Goal: Information Seeking & Learning: Learn about a topic

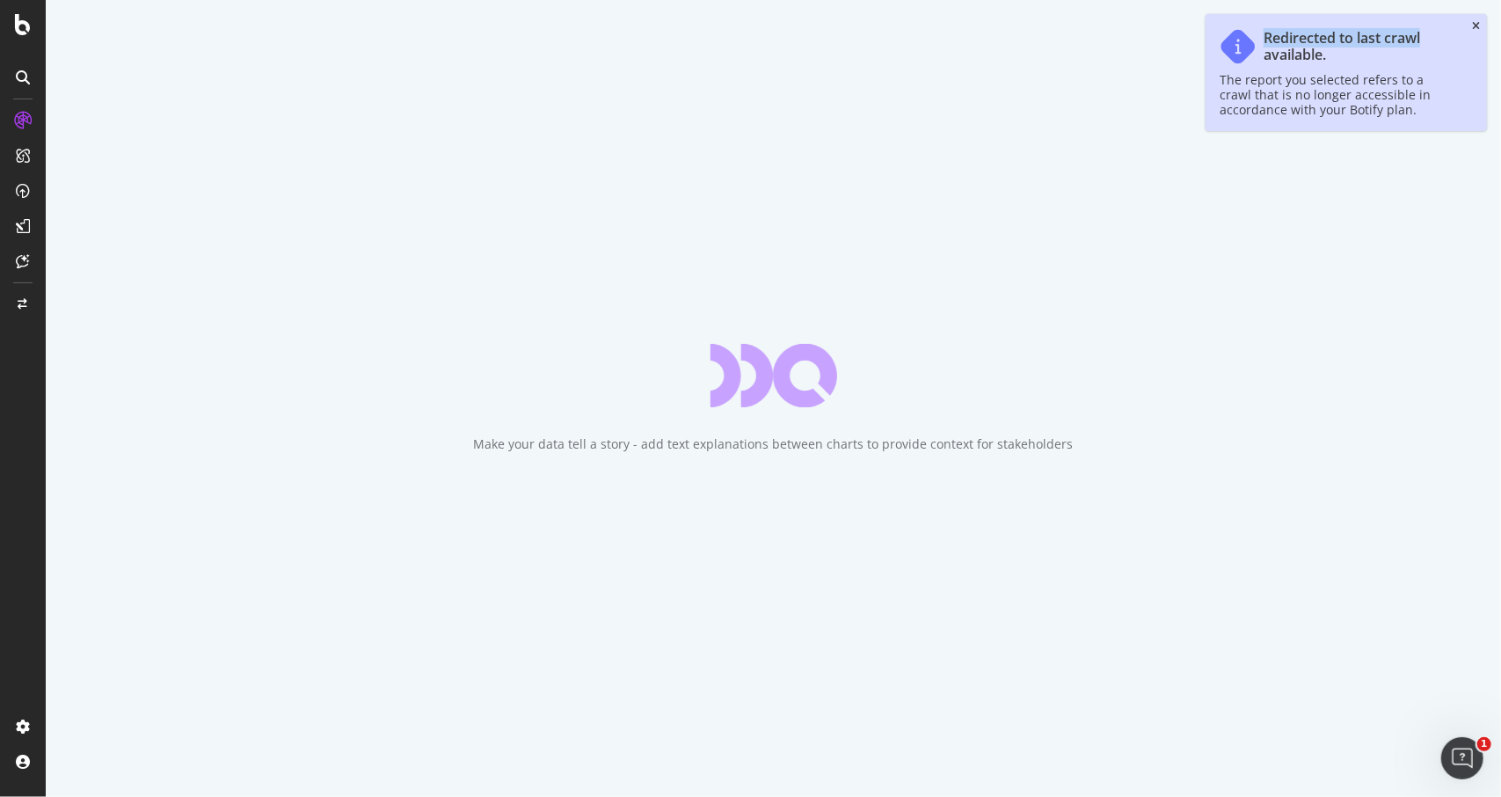
click at [1472, 22] on div "Redirected to last crawl available. The report you selected refers to a crawl t…" at bounding box center [1345, 72] width 281 height 117
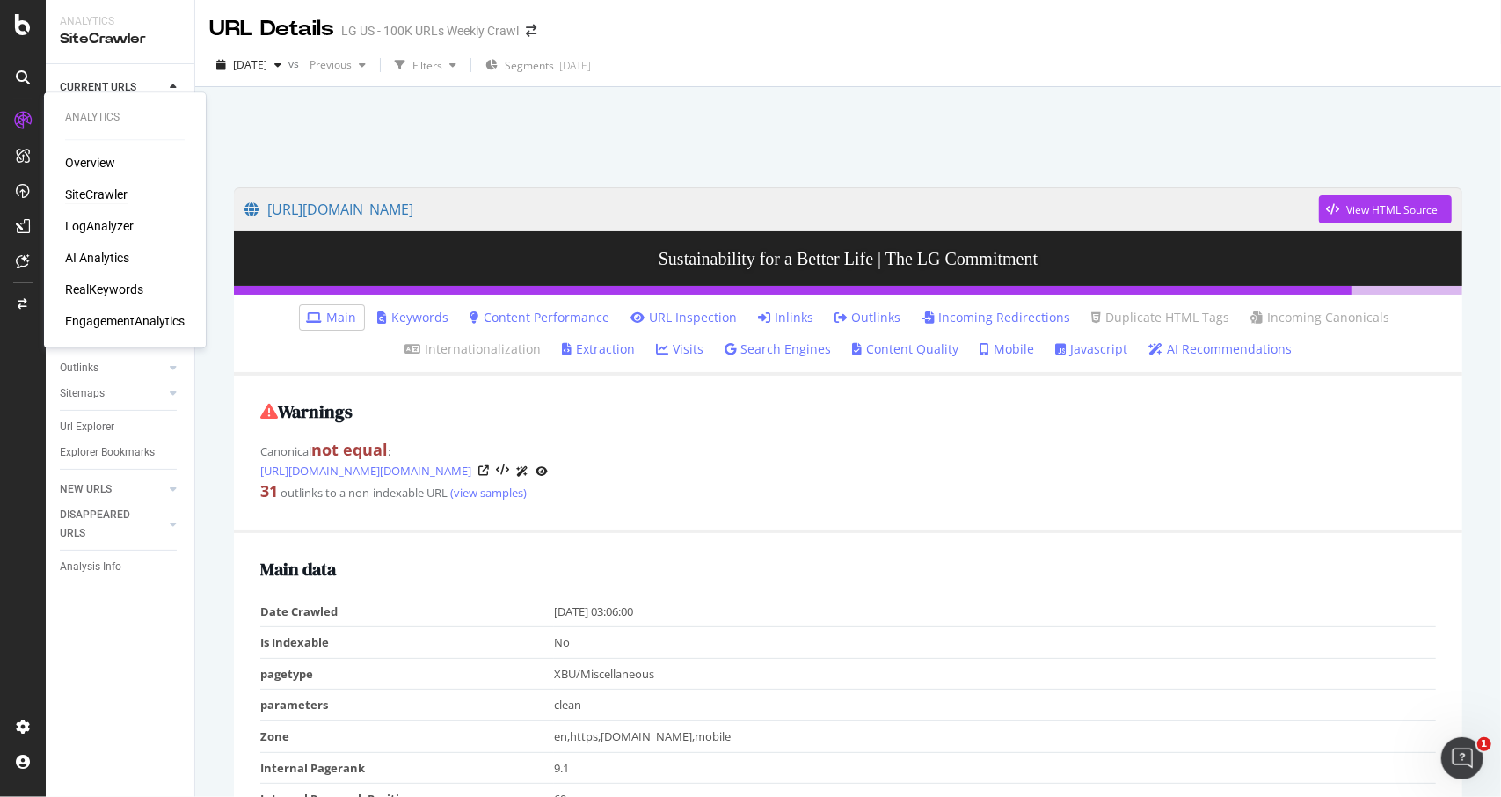
click at [107, 198] on div "SiteCrawler" at bounding box center [96, 195] width 62 height 18
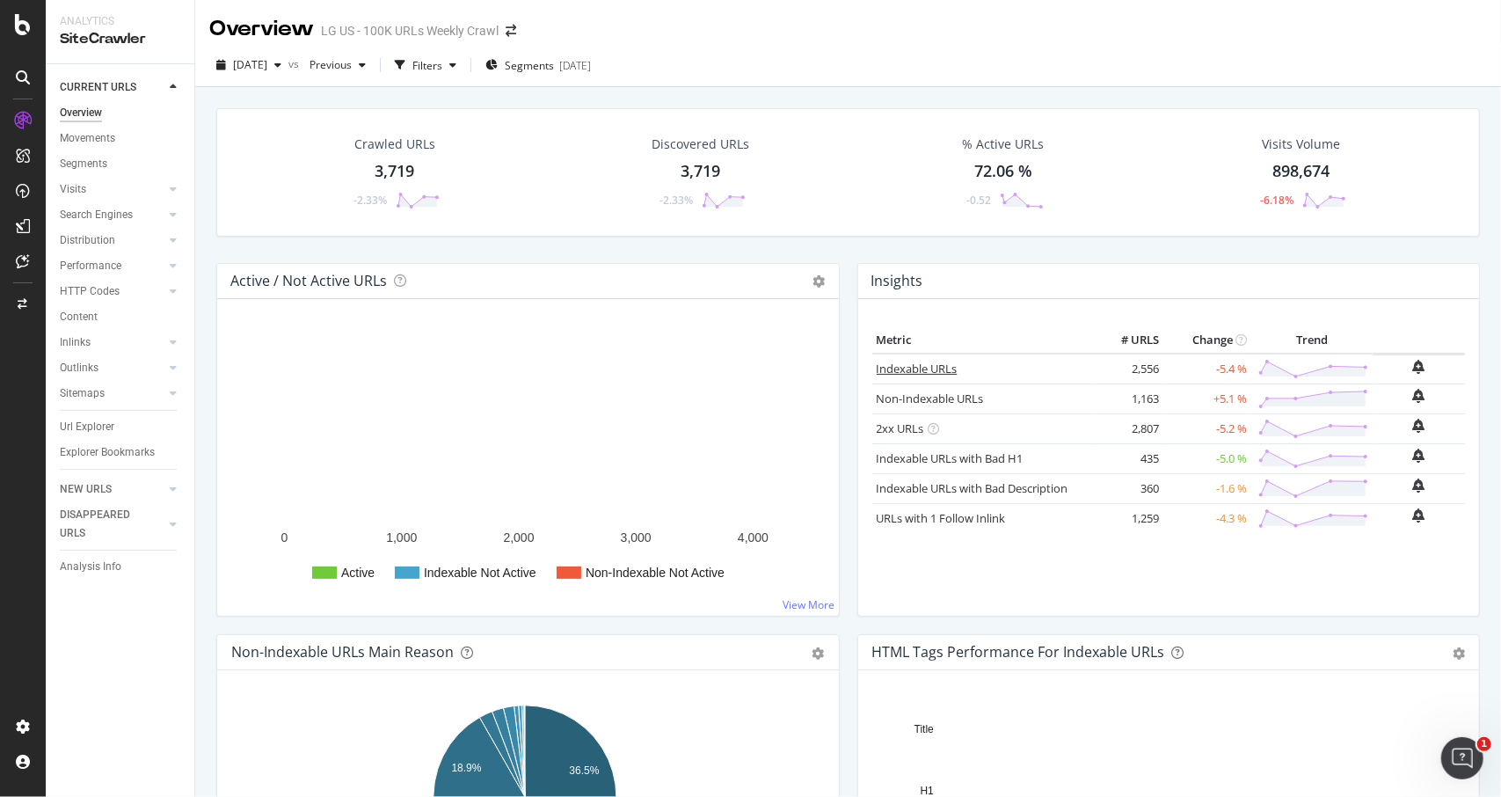
scroll to position [88, 0]
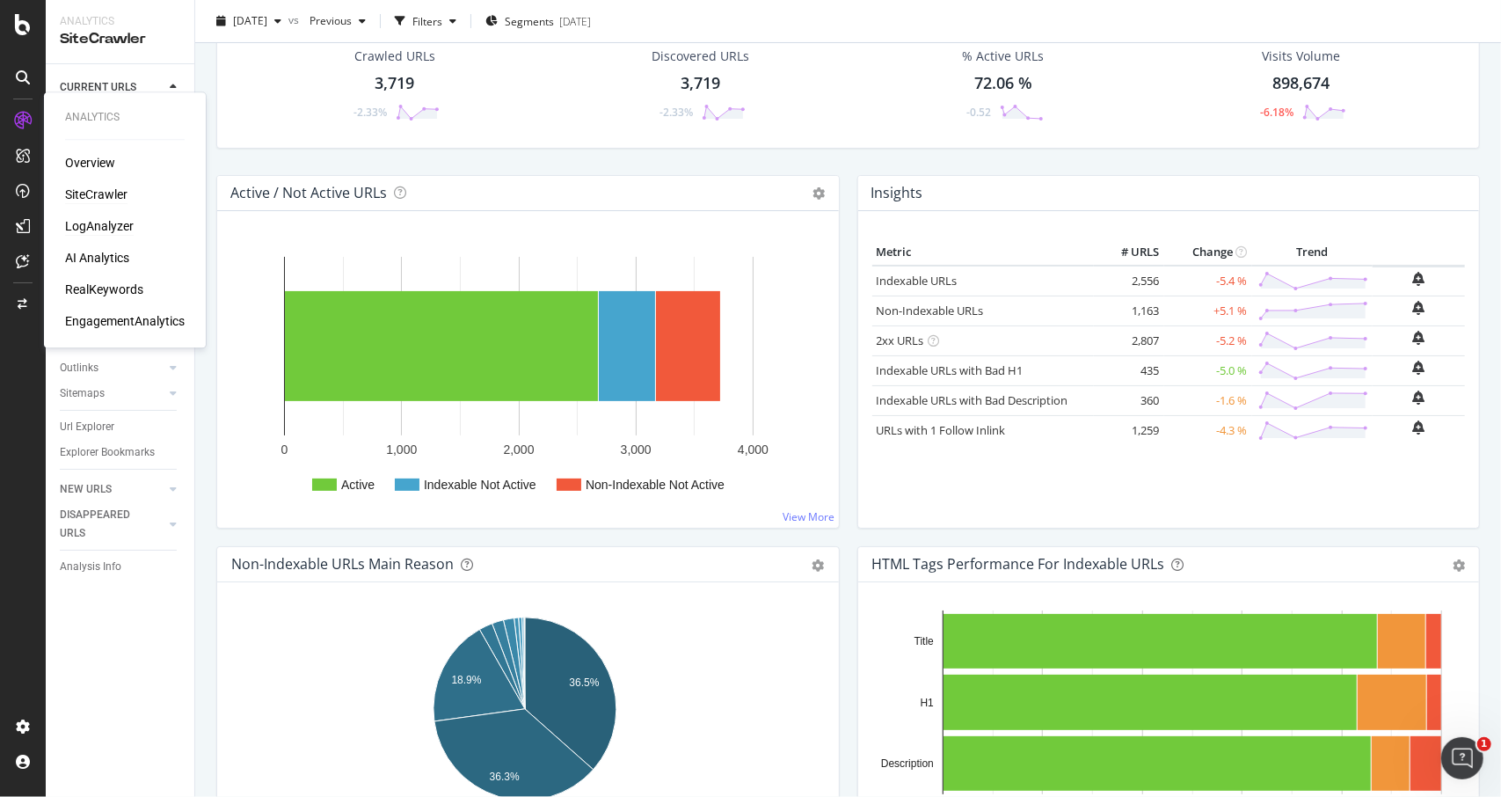
click at [67, 224] on div "LogAnalyzer" at bounding box center [99, 226] width 69 height 18
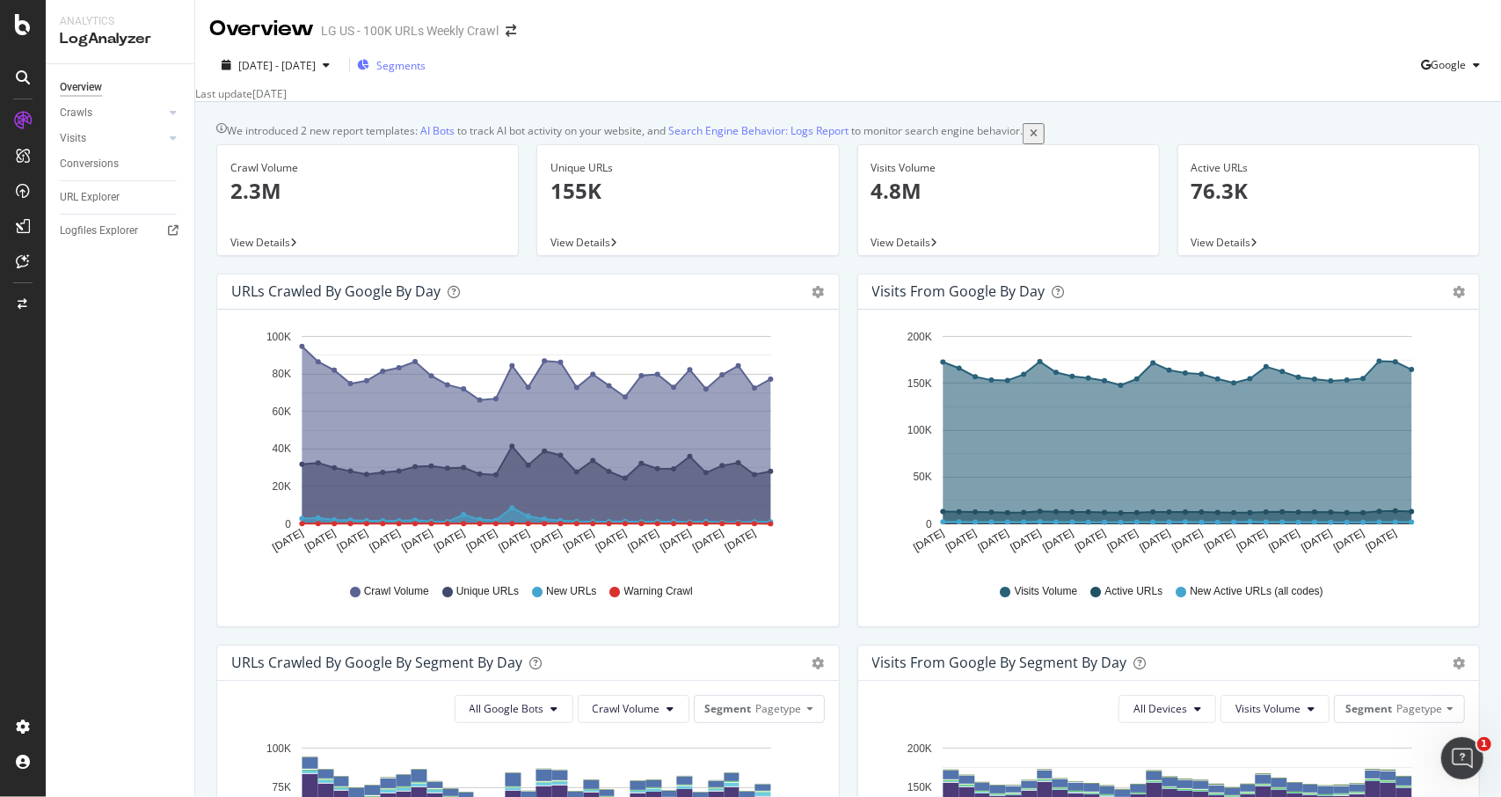
click at [419, 64] on span "Segments" at bounding box center [400, 65] width 49 height 15
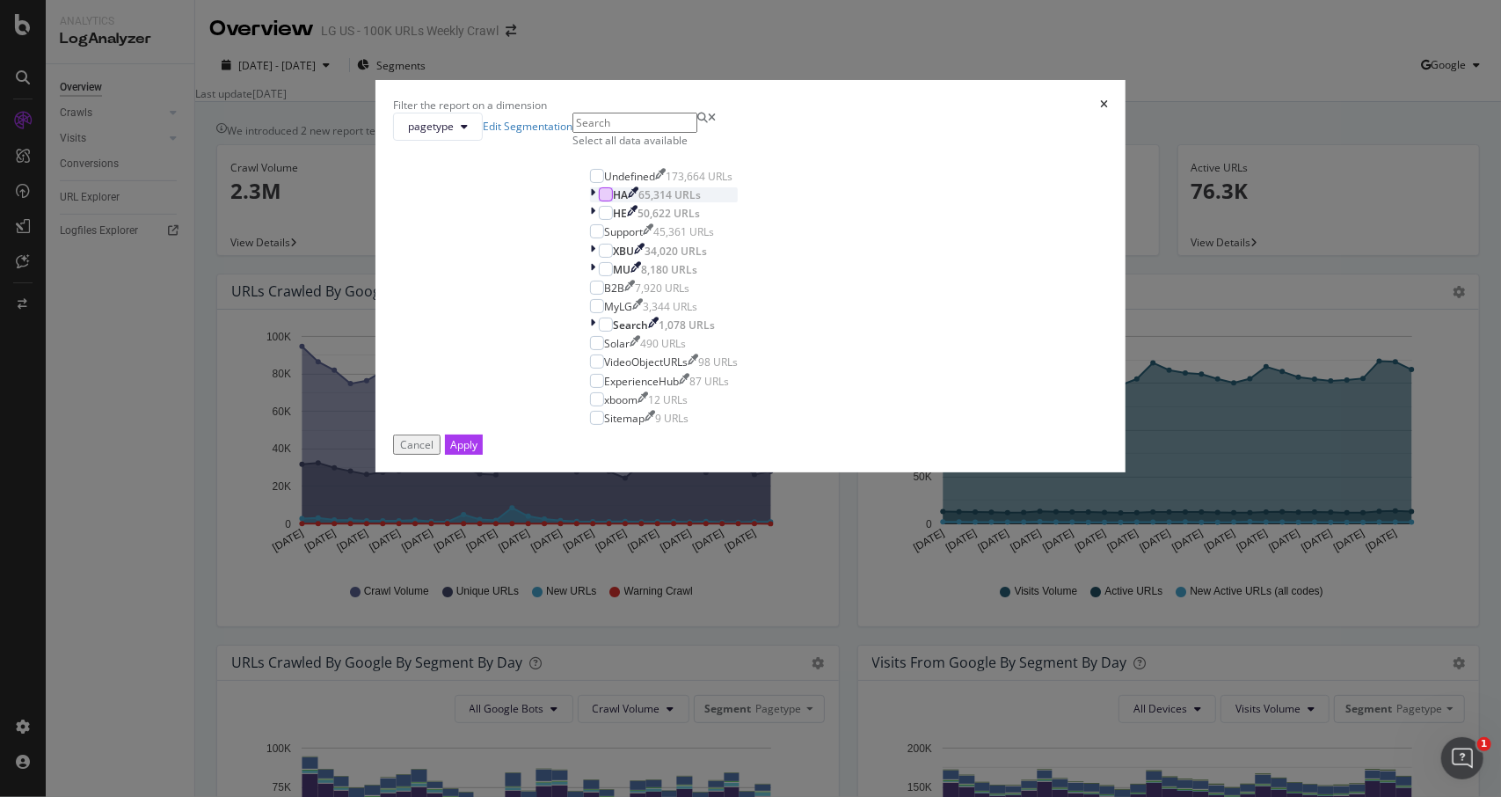
click at [599, 201] on div "modal" at bounding box center [606, 194] width 14 height 14
click at [599, 220] on div "modal" at bounding box center [606, 213] width 14 height 14
click at [599, 258] on div "modal" at bounding box center [606, 251] width 14 height 14
click at [477, 452] on div "Apply" at bounding box center [463, 444] width 27 height 15
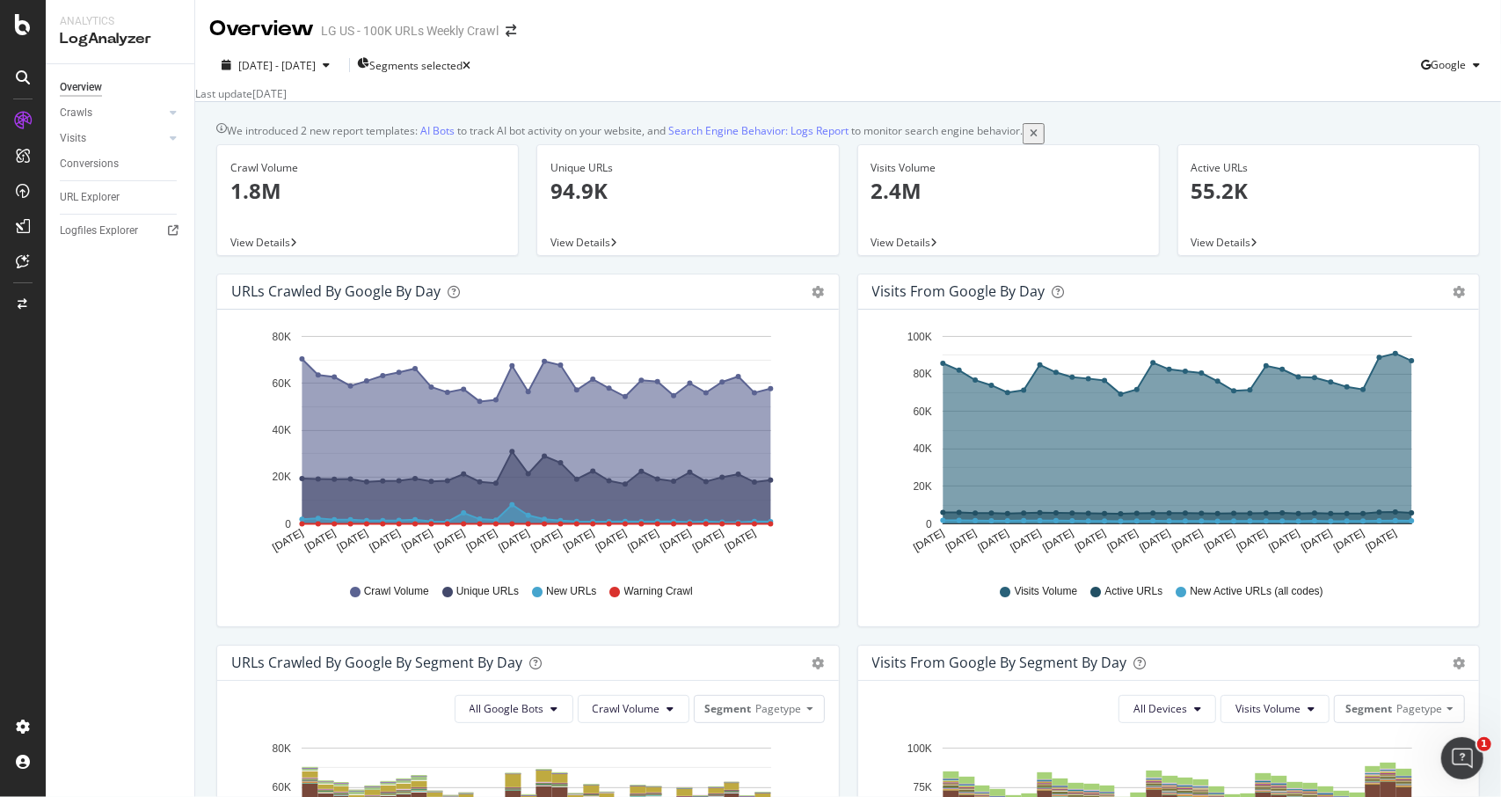
click at [743, 74] on div "2025 Sep. 9th - Oct. 8th Segments selected Google" at bounding box center [848, 68] width 1306 height 35
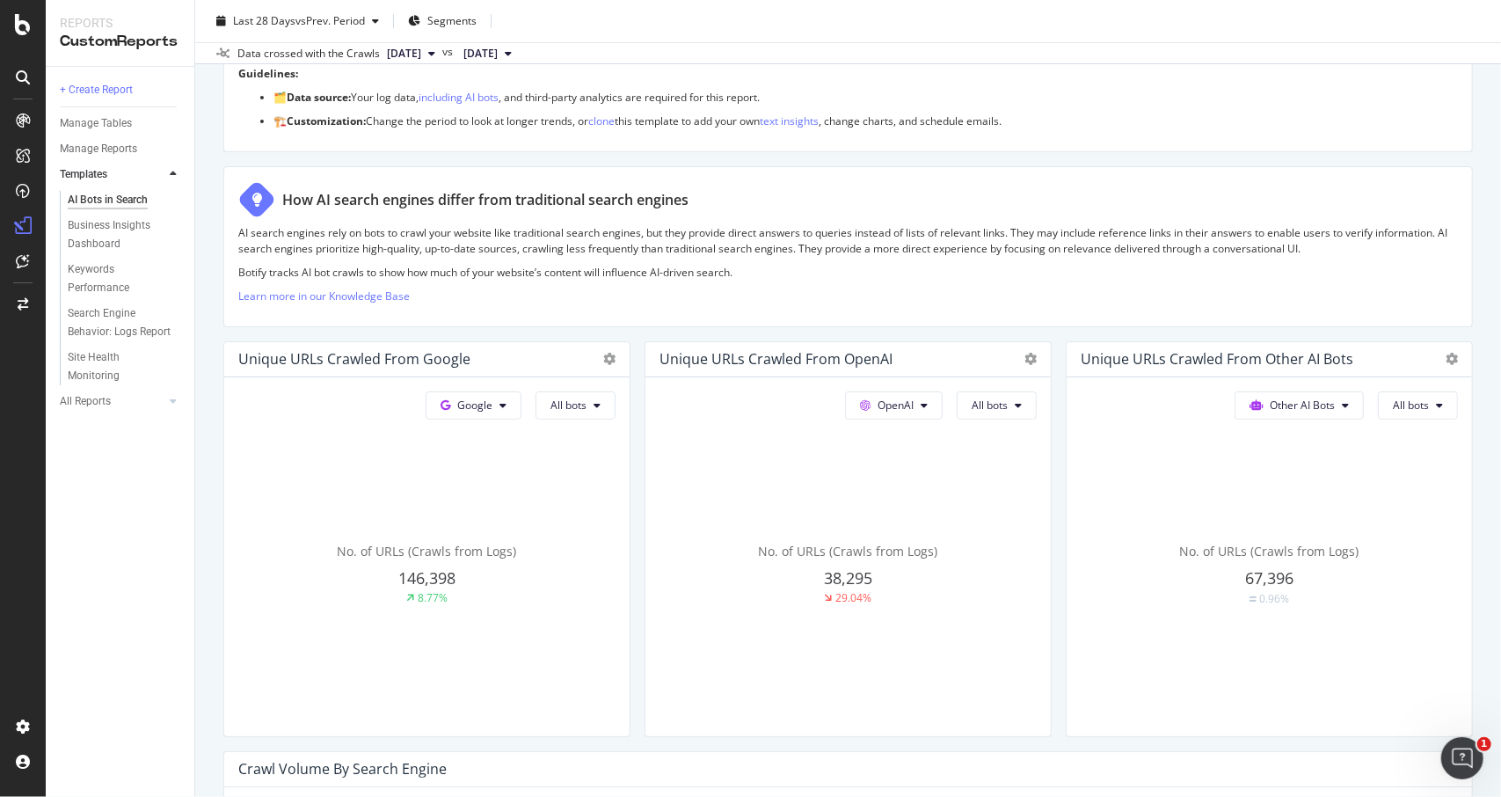
scroll to position [176, 0]
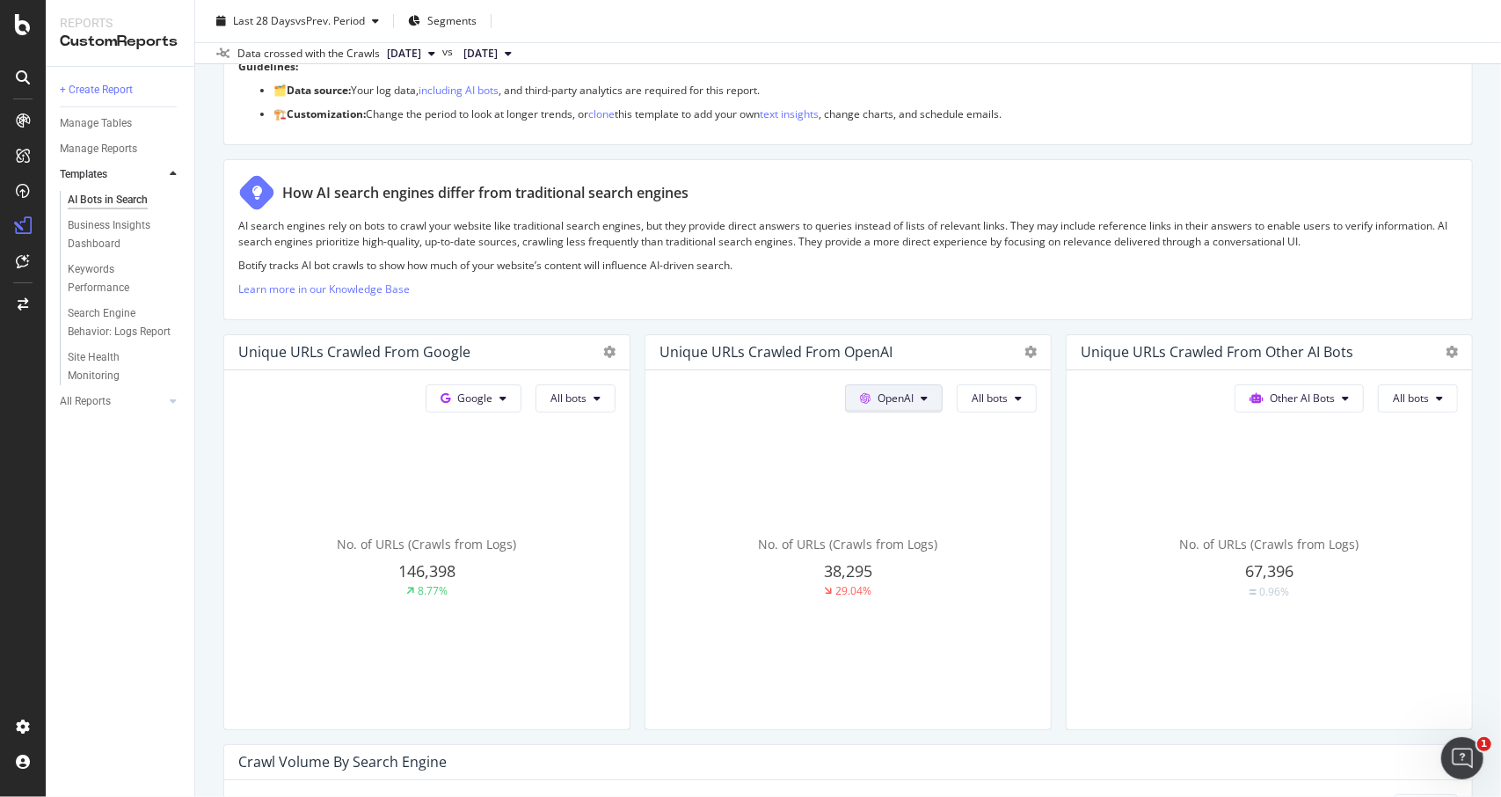
click at [885, 406] on button "OpenAI" at bounding box center [894, 398] width 98 height 28
click at [887, 406] on button "OpenAI" at bounding box center [894, 398] width 98 height 28
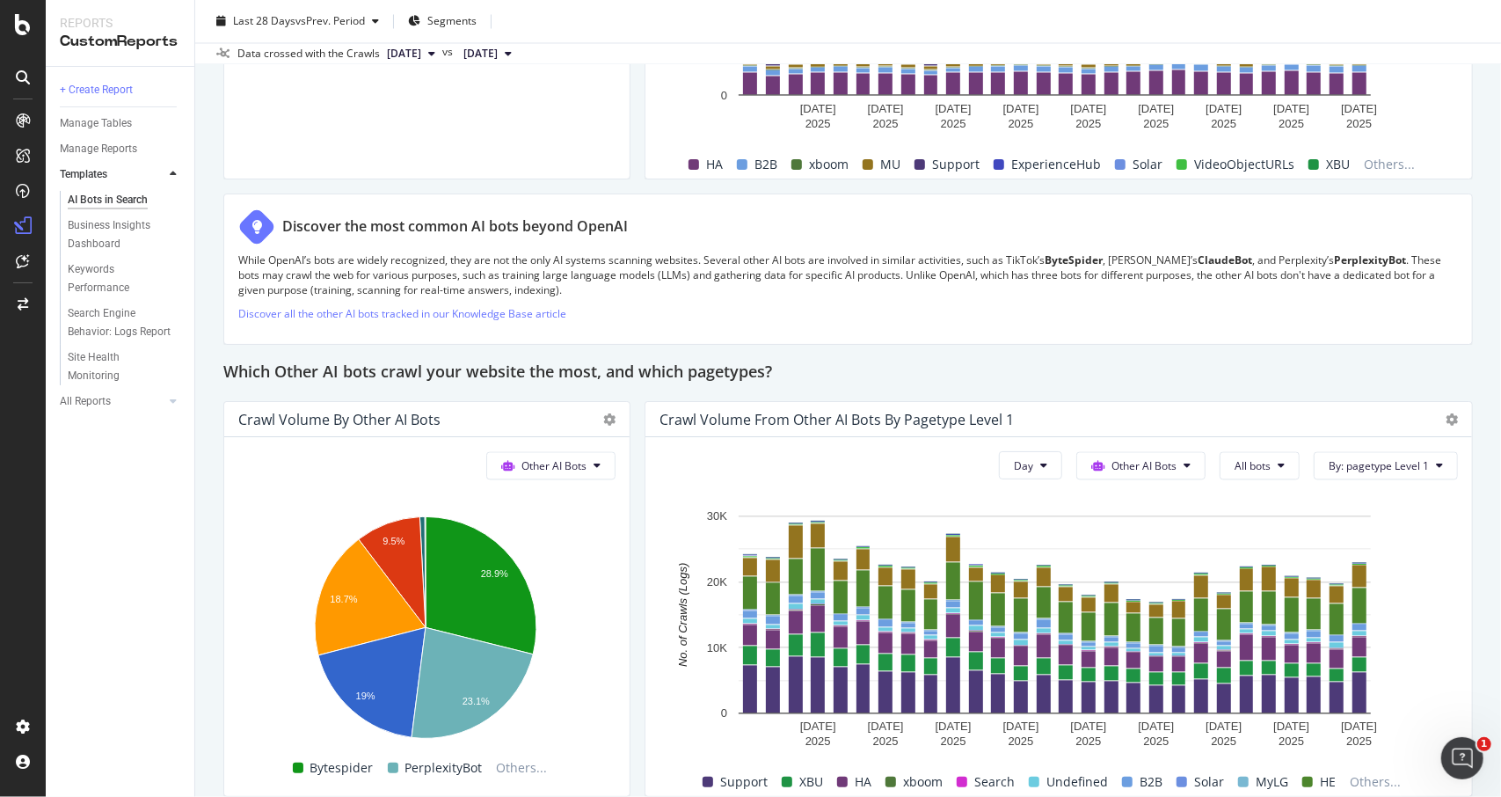
scroll to position [2374, 0]
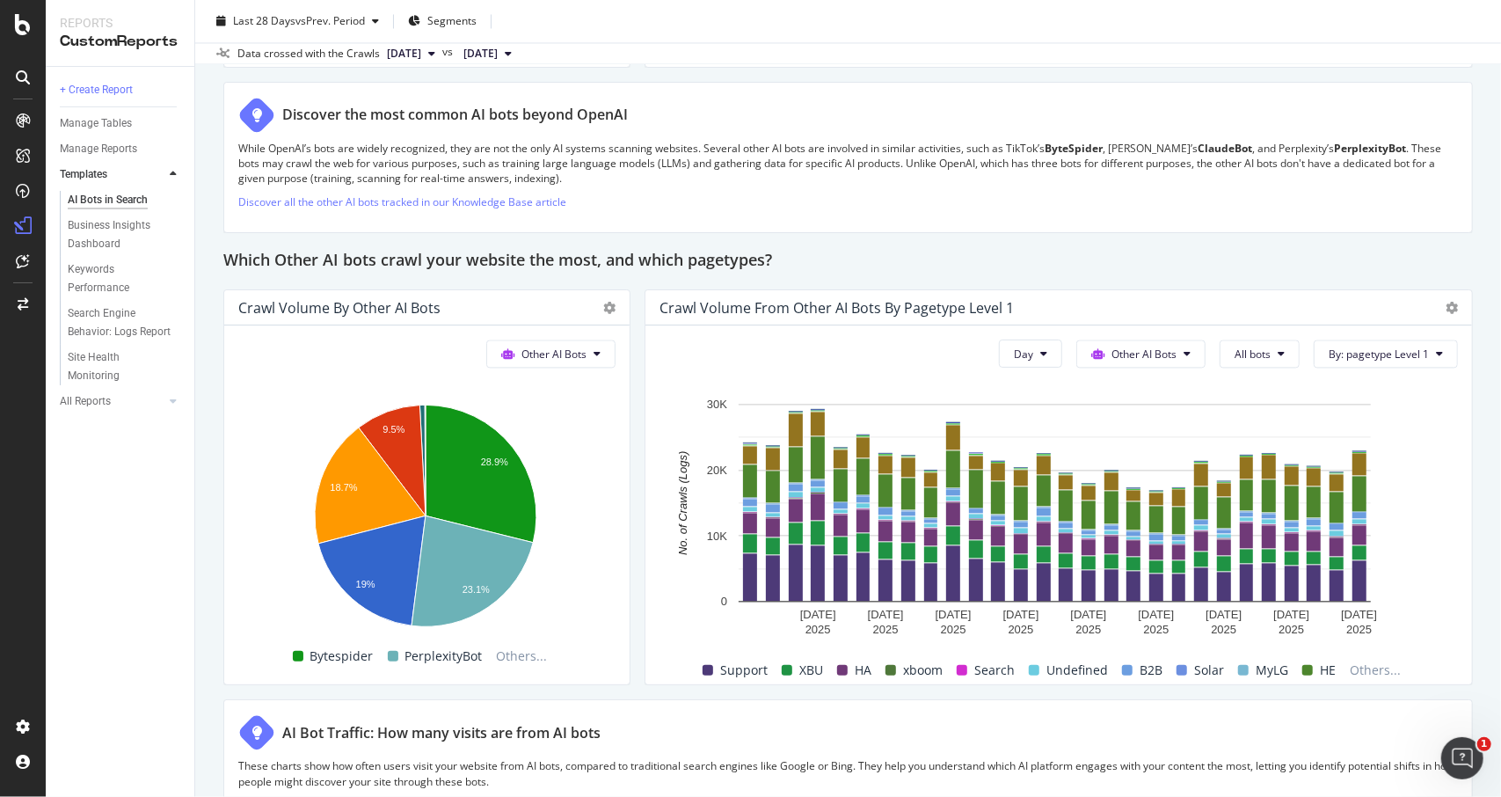
click at [949, 247] on div "Which Other AI bots crawl your website the most, and which pagetypes?" at bounding box center [847, 261] width 1249 height 28
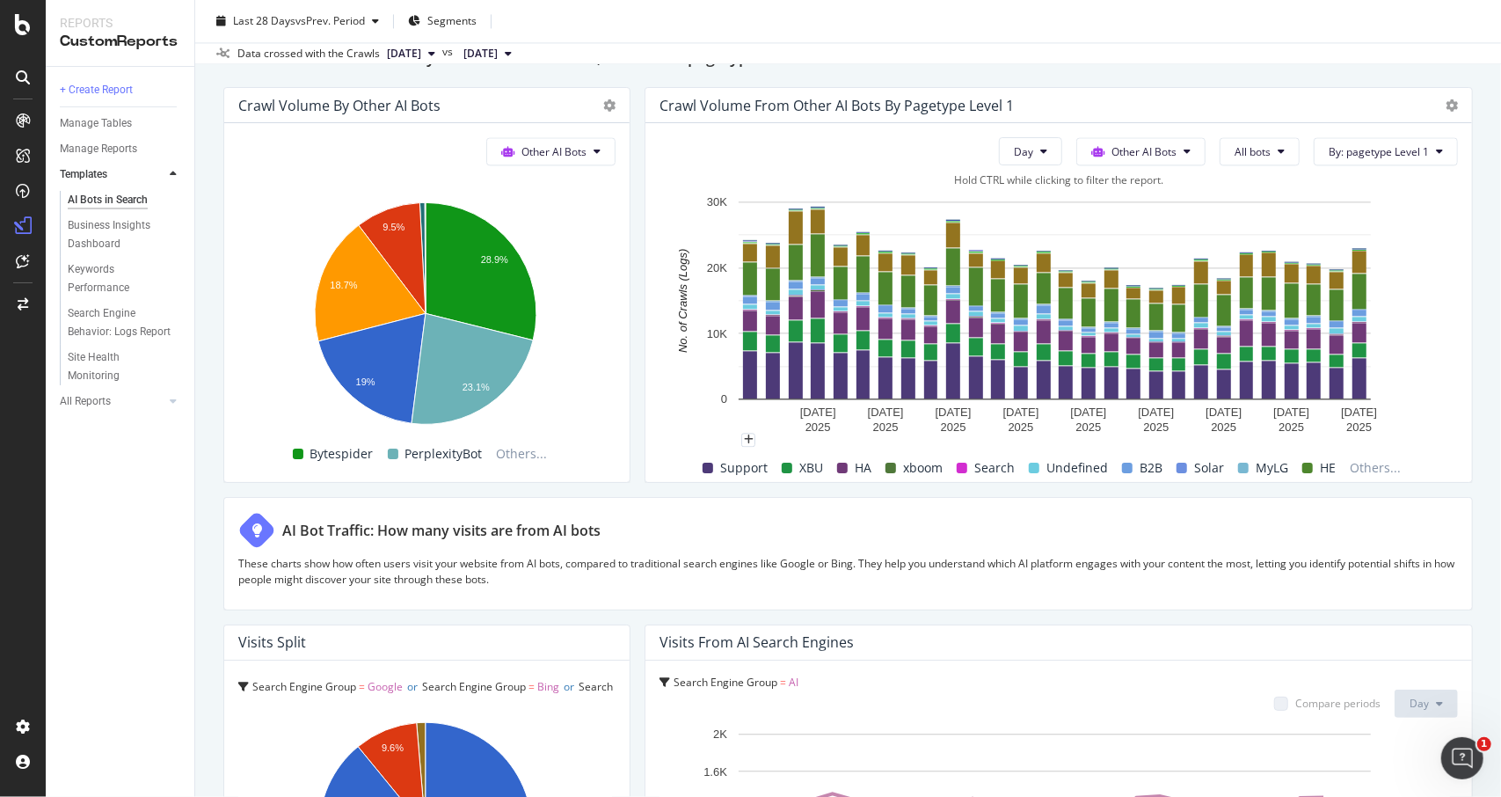
scroll to position [2638, 0]
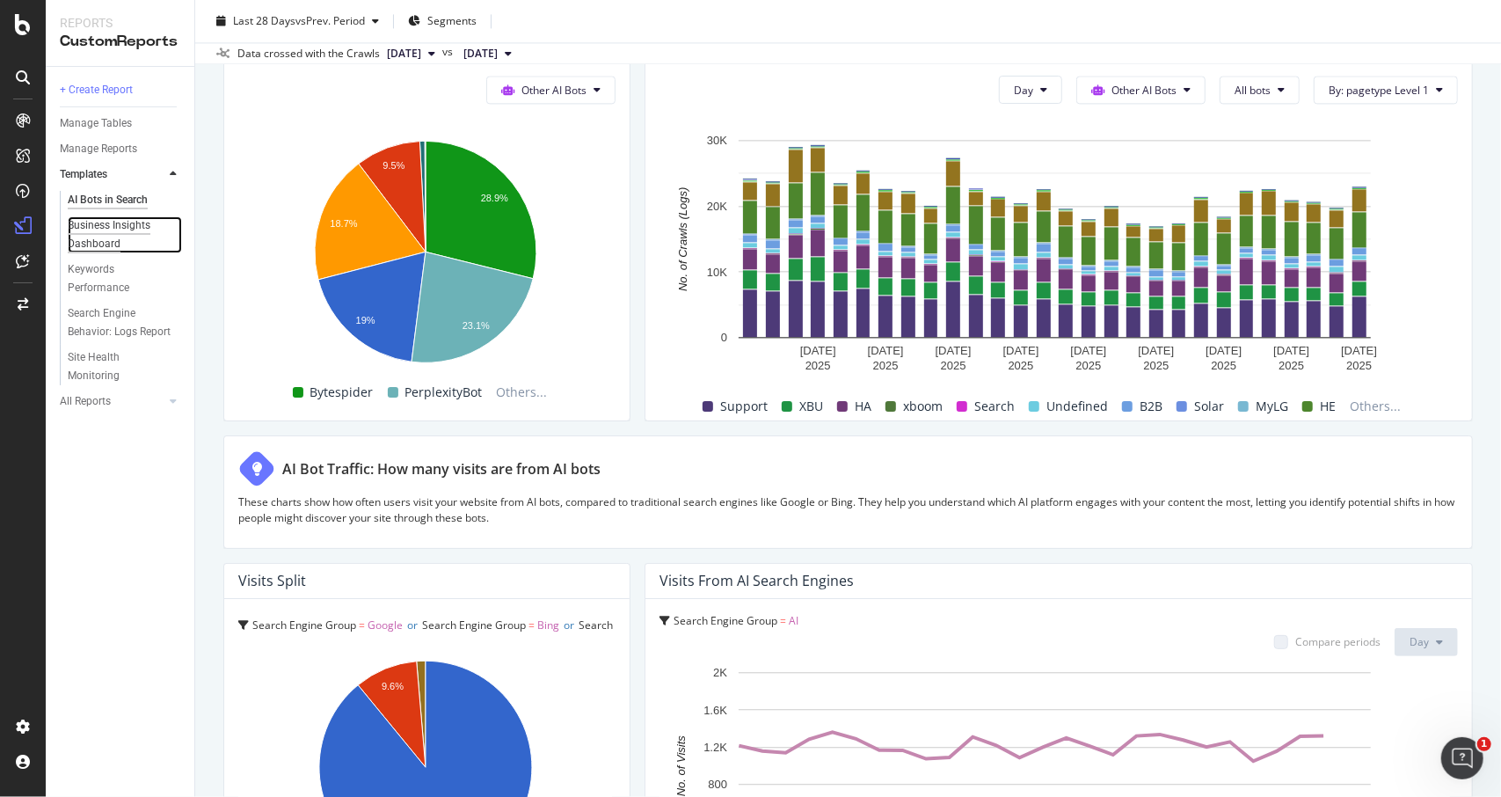
click at [137, 229] on div "Business Insights Dashboard" at bounding box center [118, 234] width 101 height 37
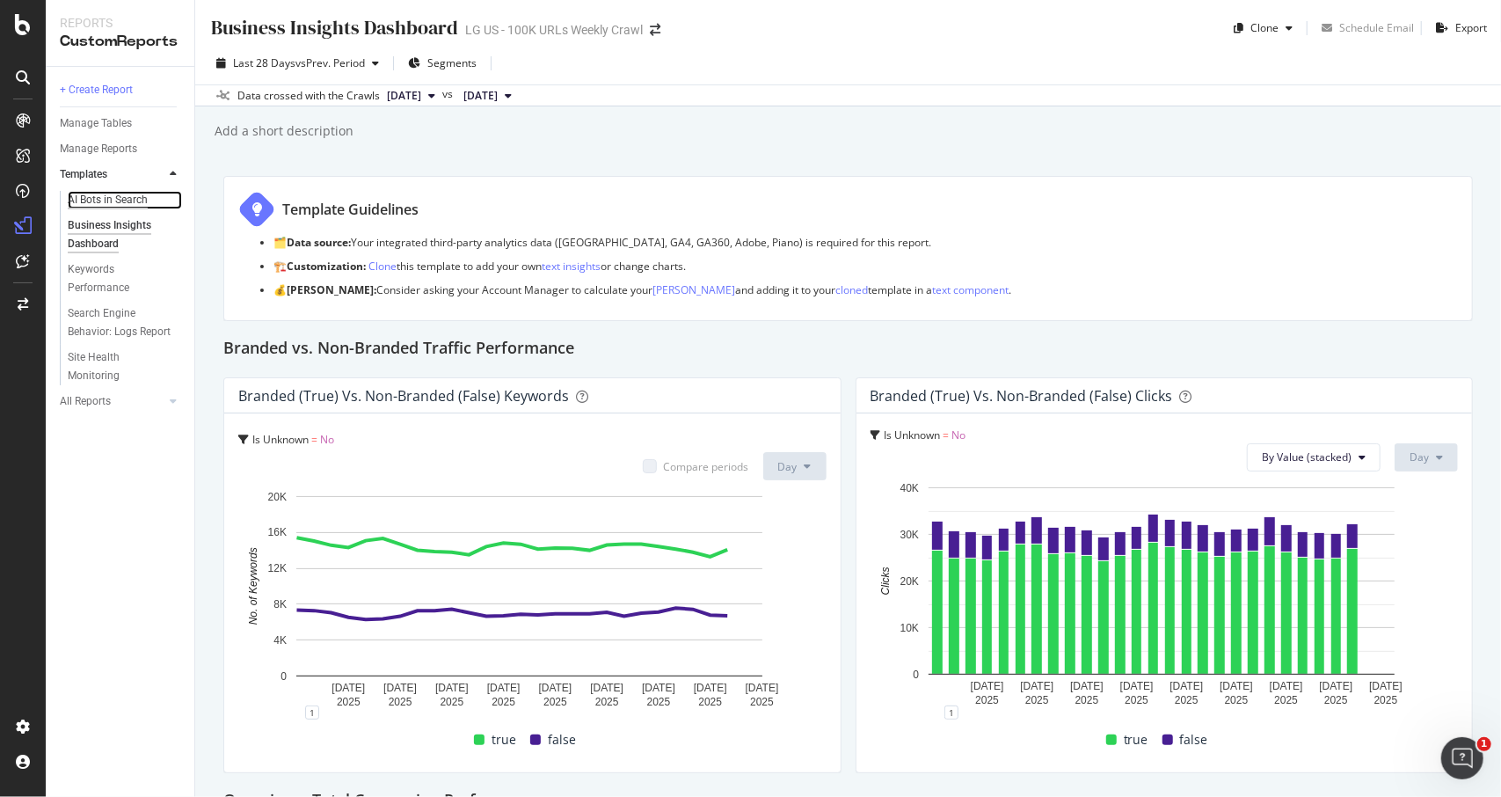
click at [106, 196] on div "AI Bots in Search" at bounding box center [108, 200] width 80 height 18
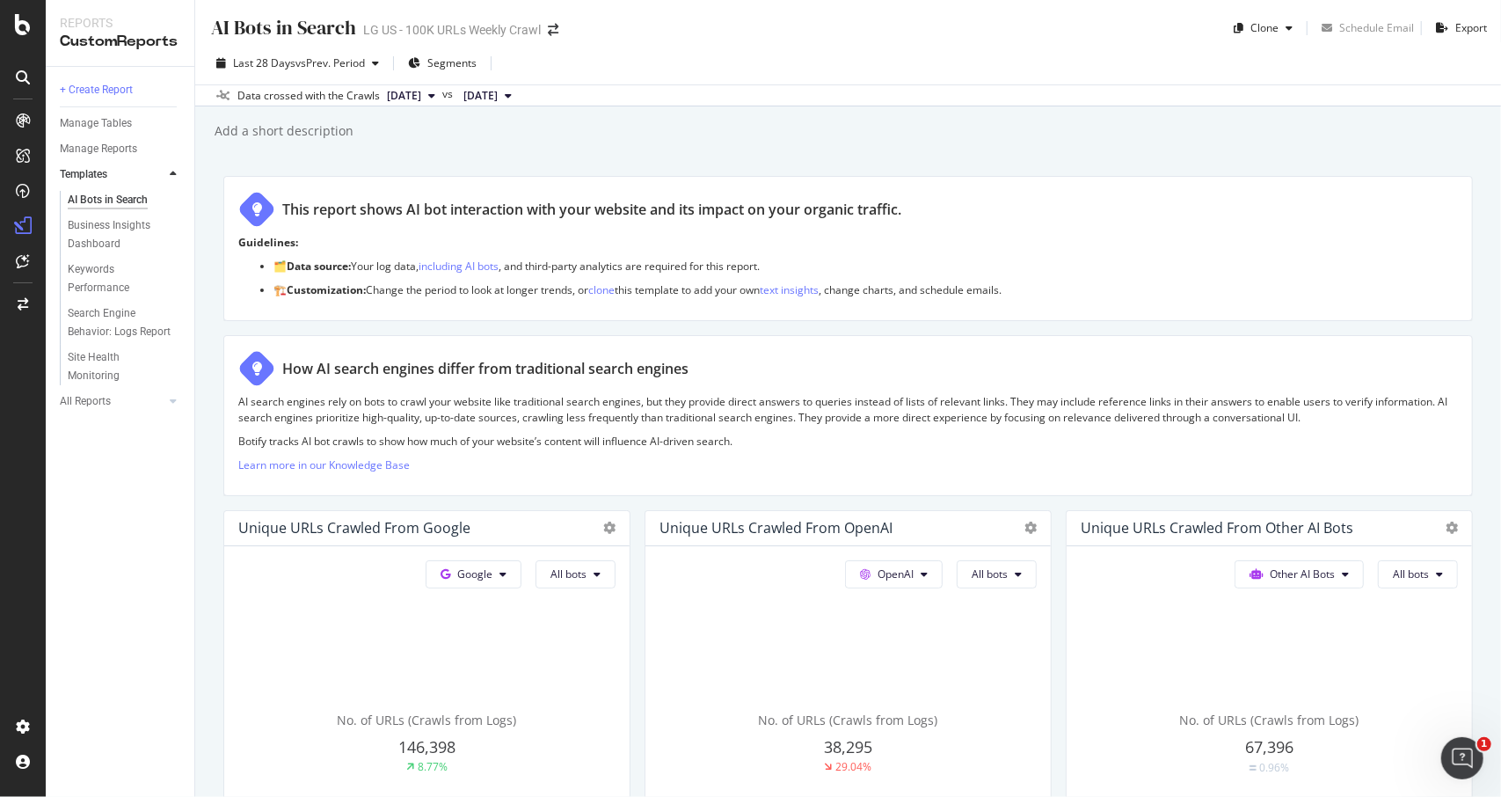
click at [1004, 240] on p "Guidelines:" at bounding box center [847, 242] width 1219 height 15
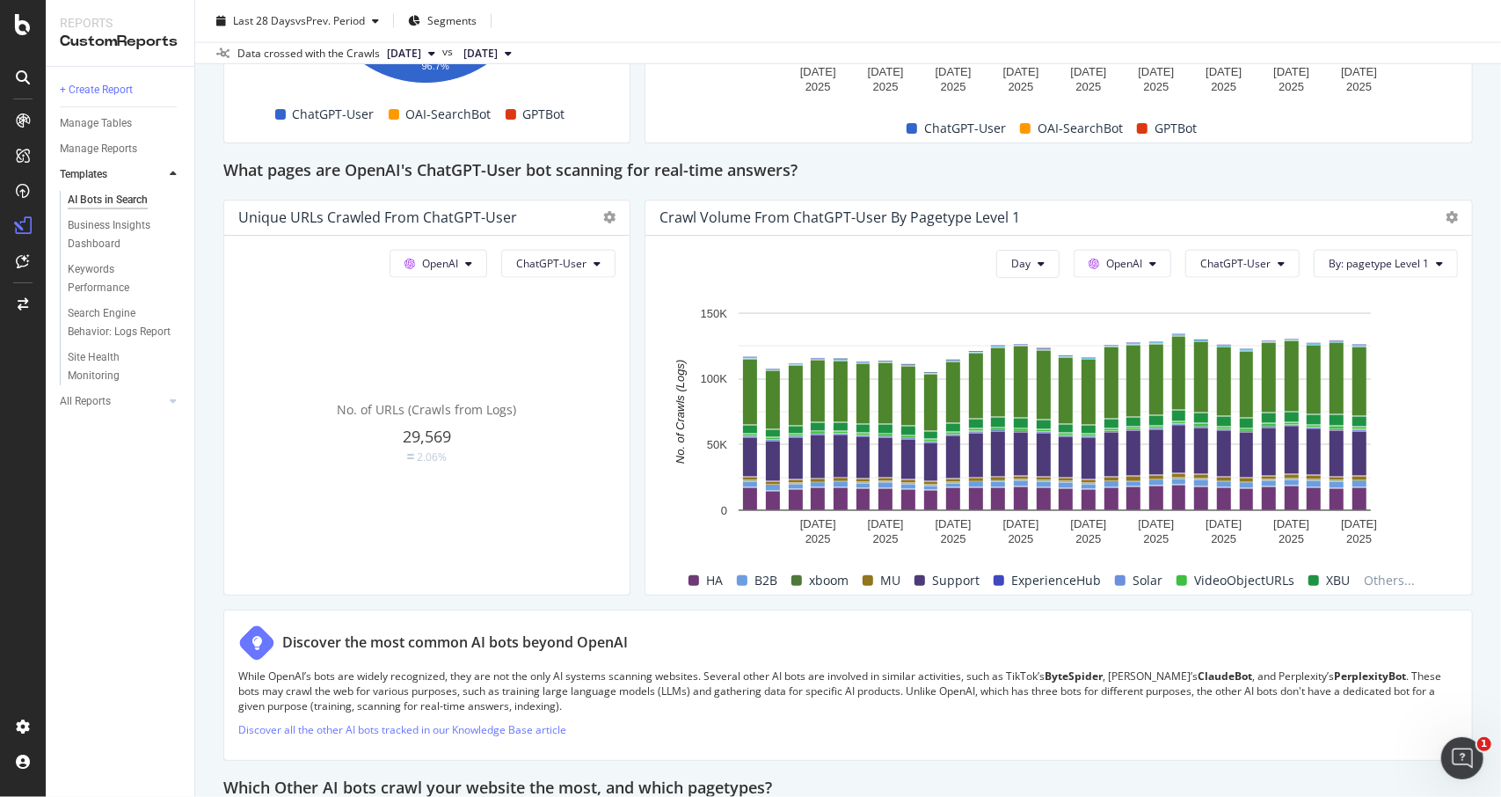
scroll to position [1934, 0]
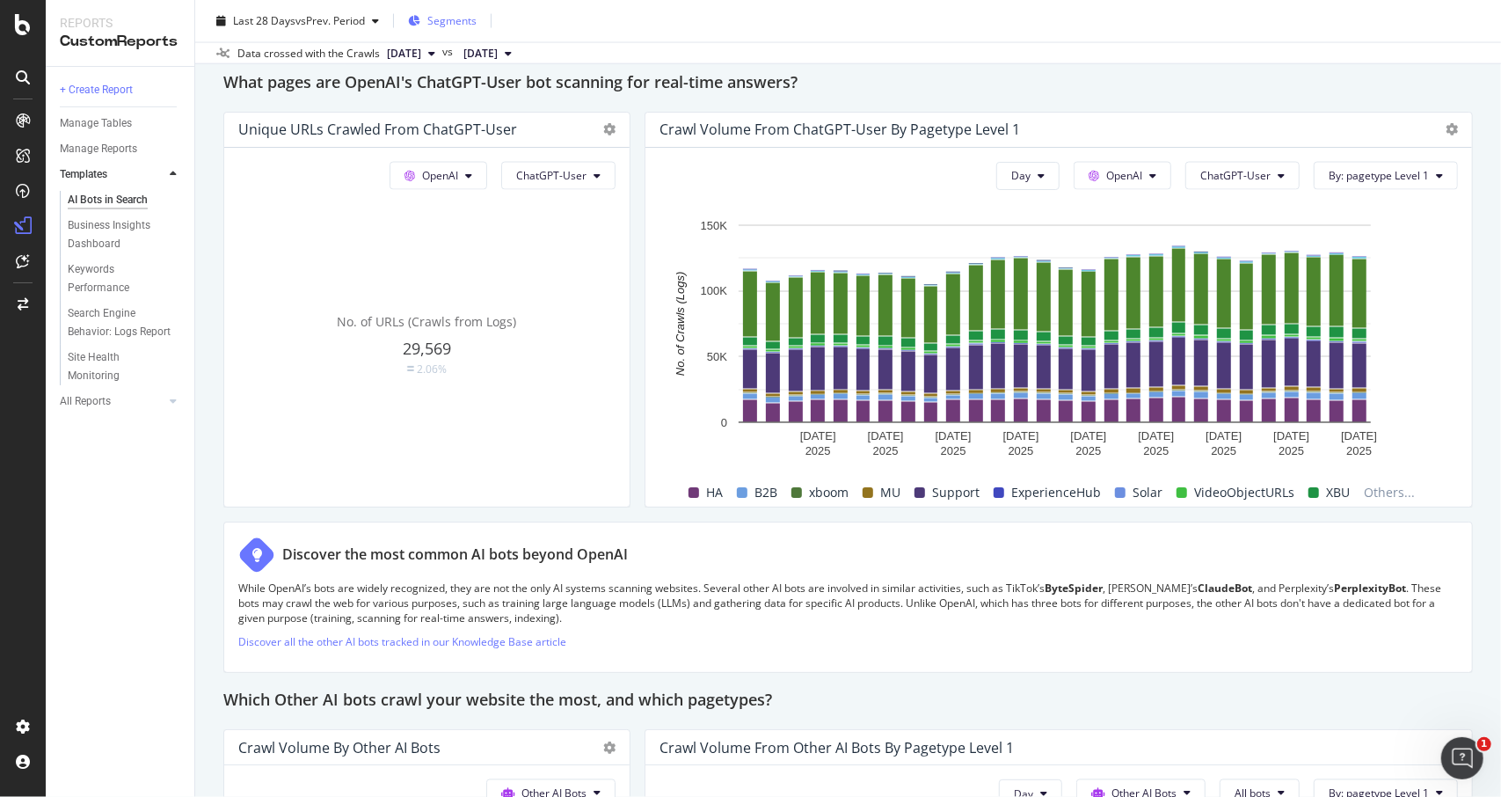
click at [446, 20] on span "Segments" at bounding box center [451, 20] width 49 height 15
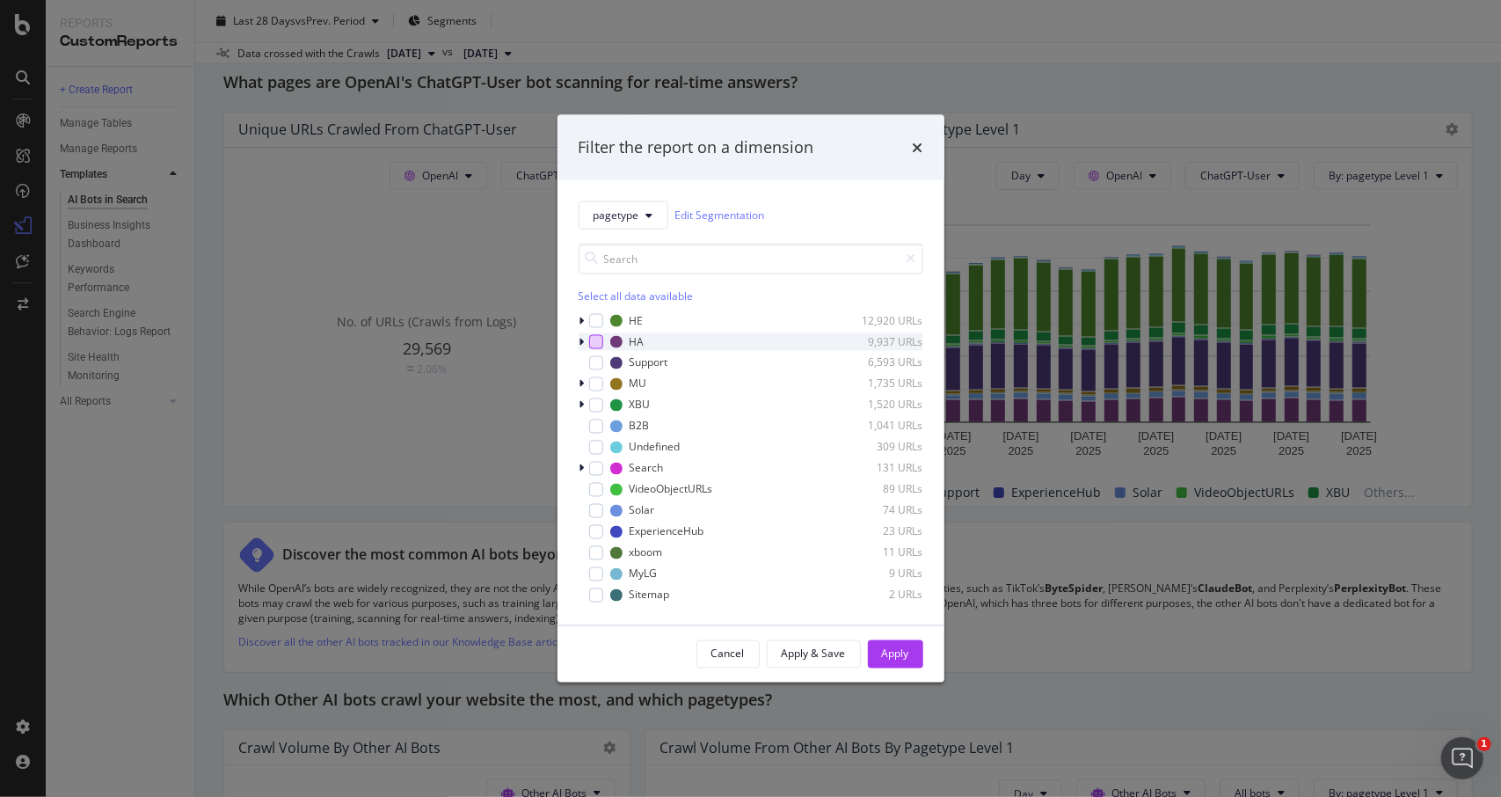
drag, startPoint x: 595, startPoint y: 324, endPoint x: 594, endPoint y: 346, distance: 22.0
click at [595, 324] on div "modal" at bounding box center [596, 320] width 14 height 14
click at [594, 346] on div "modal" at bounding box center [596, 341] width 14 height 14
click at [593, 405] on div "modal" at bounding box center [596, 404] width 14 height 14
click at [914, 148] on icon "times" at bounding box center [918, 147] width 11 height 14
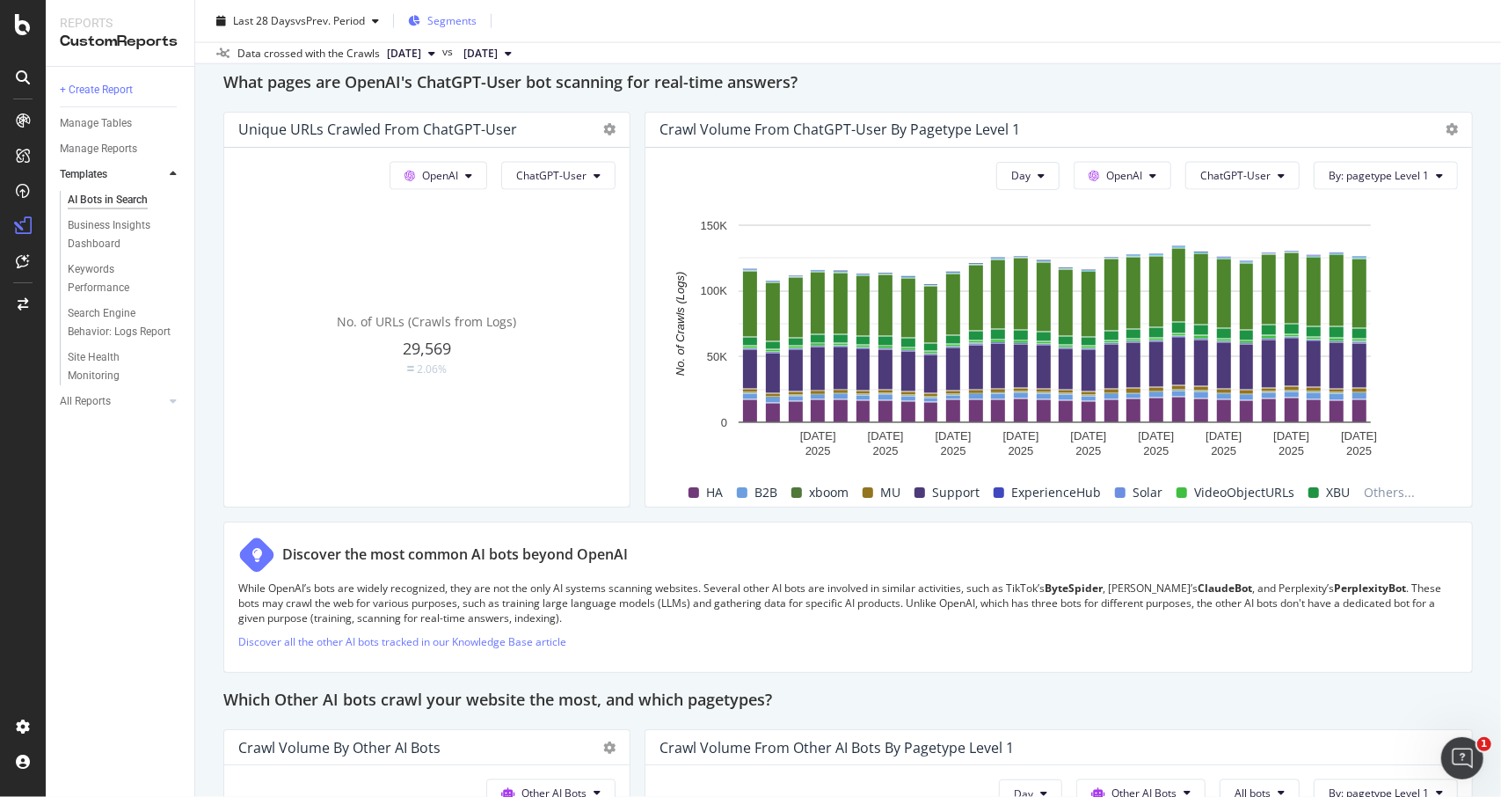
click at [430, 27] on span "Segments" at bounding box center [451, 20] width 49 height 15
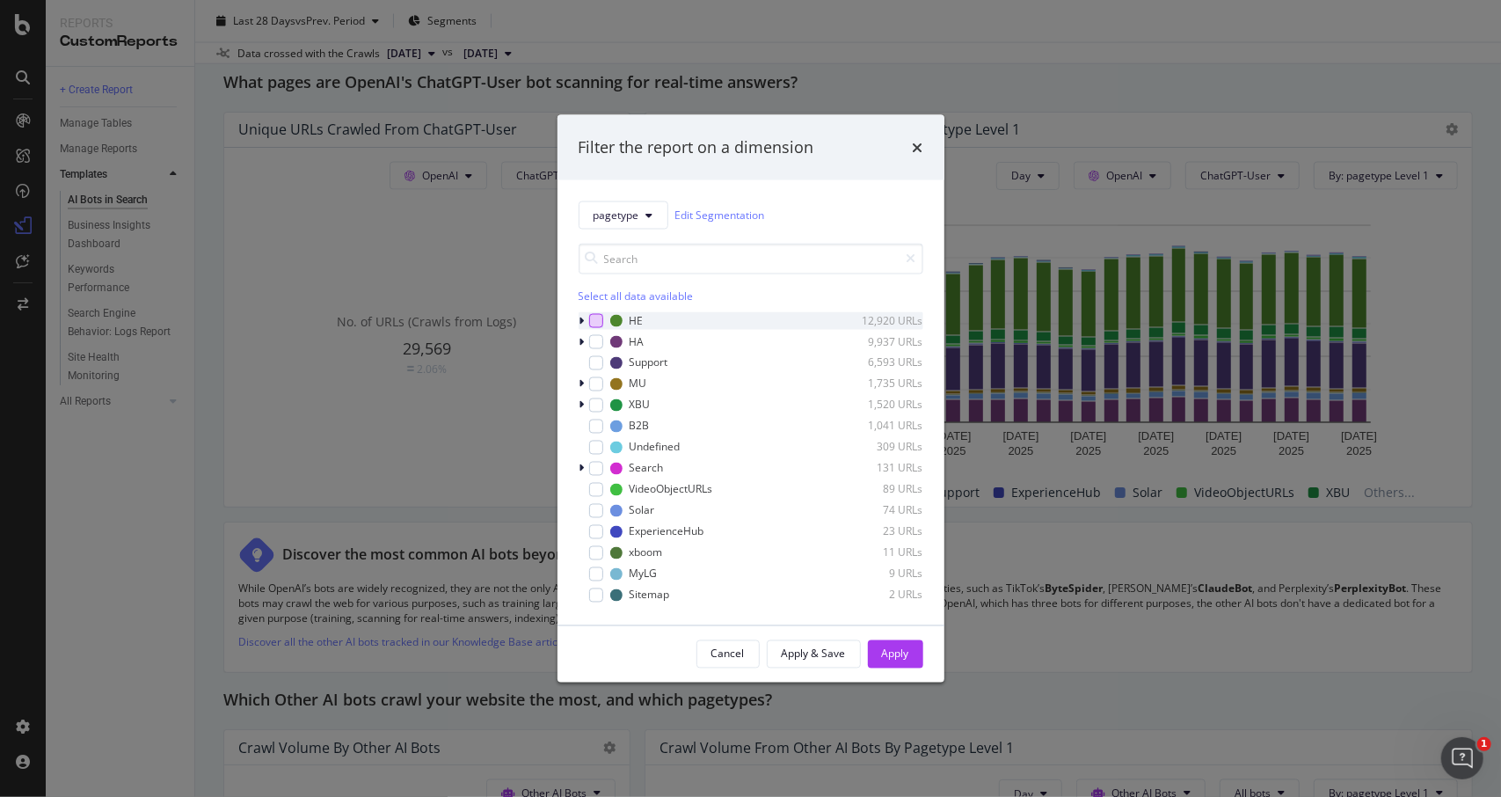
click at [595, 323] on div "modal" at bounding box center [596, 320] width 14 height 14
click at [594, 340] on div "modal" at bounding box center [596, 341] width 14 height 14
click at [889, 653] on div "Apply" at bounding box center [895, 653] width 27 height 15
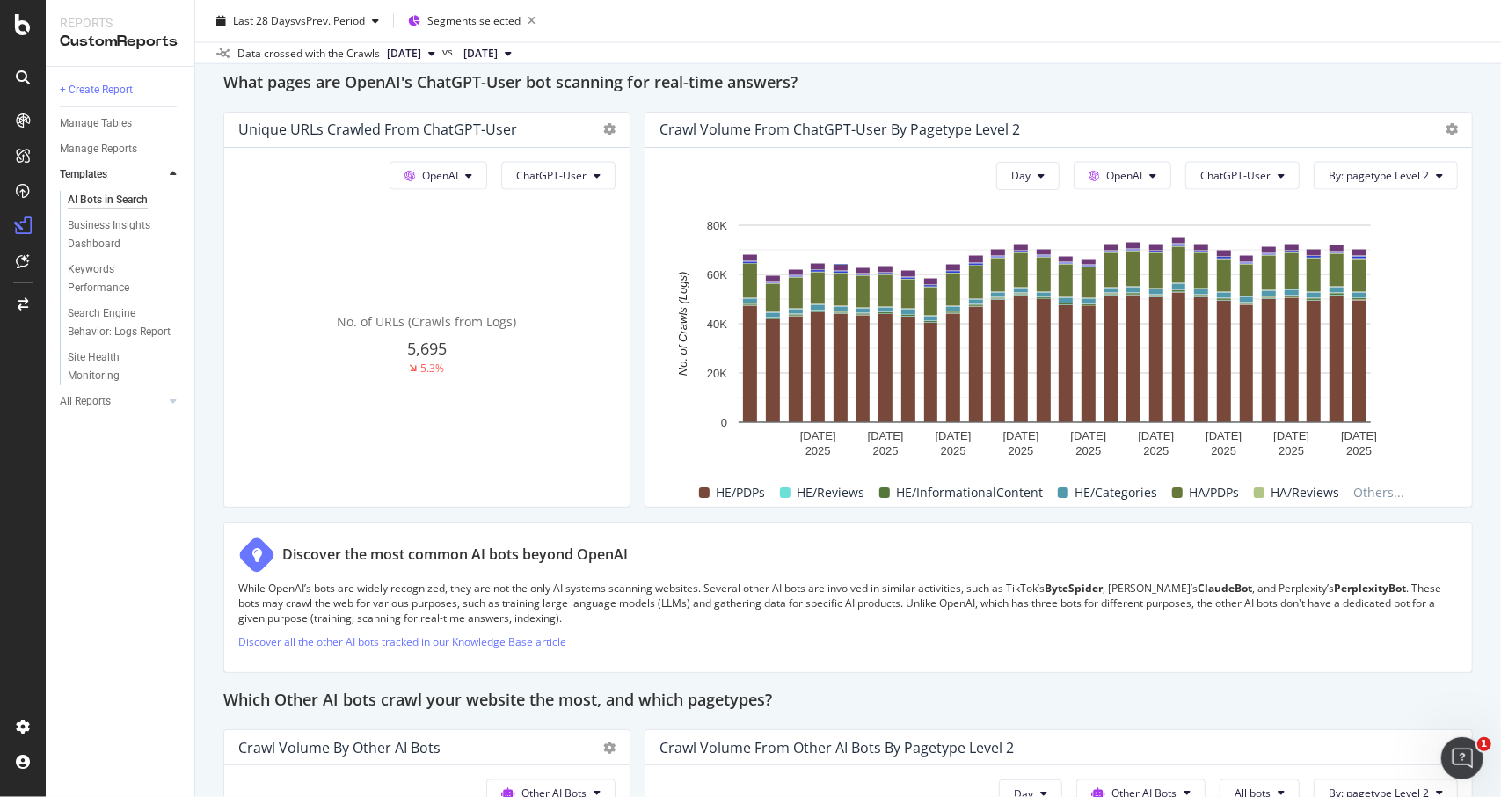
click at [906, 89] on div "What pages are OpenAI's ChatGPT-User bot scanning for real-time answers?" at bounding box center [847, 83] width 1249 height 28
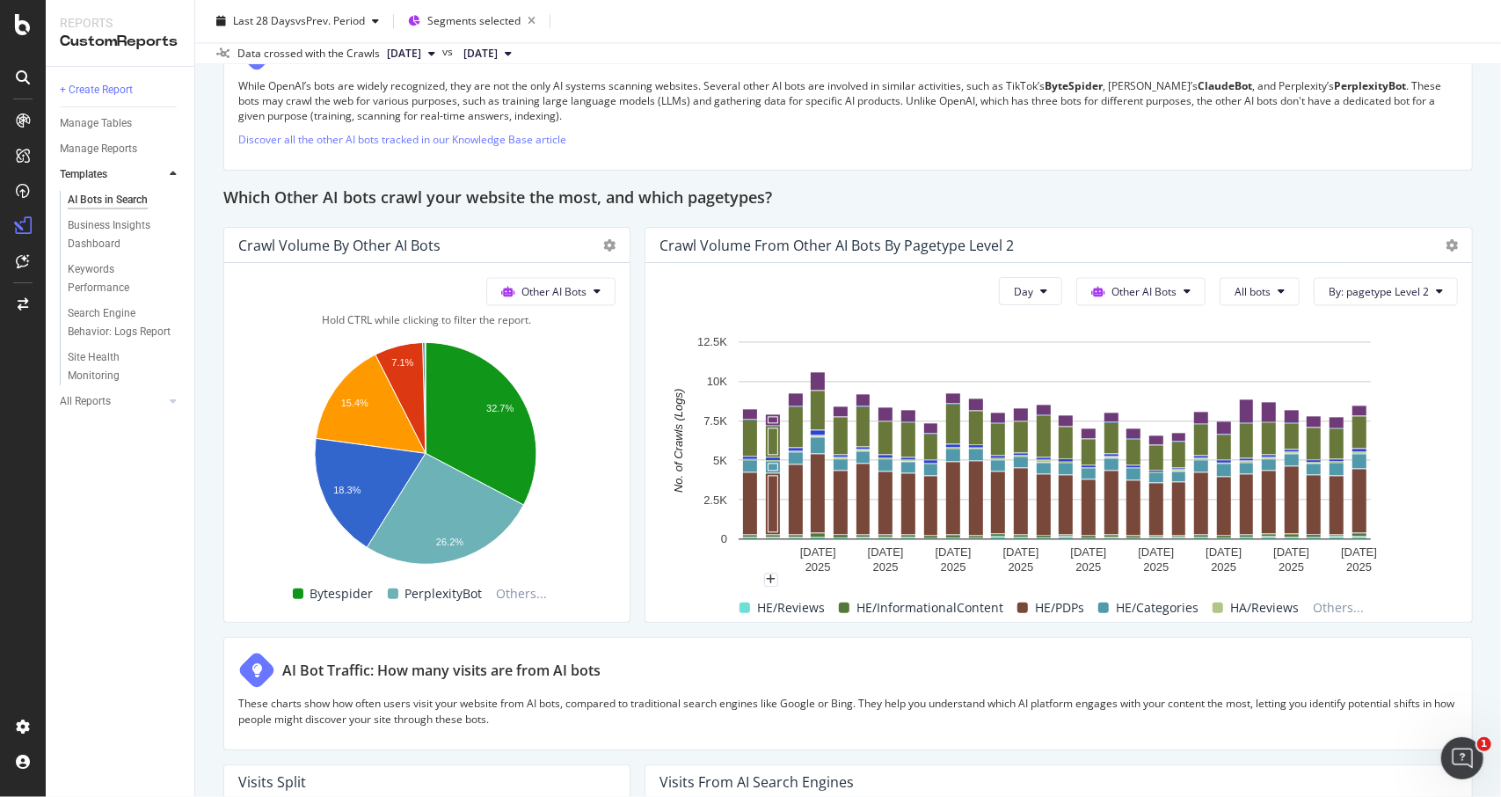
scroll to position [2462, 0]
